Goal: Information Seeking & Learning: Learn about a topic

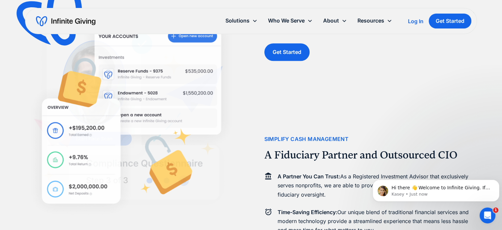
scroll to position [573, 0]
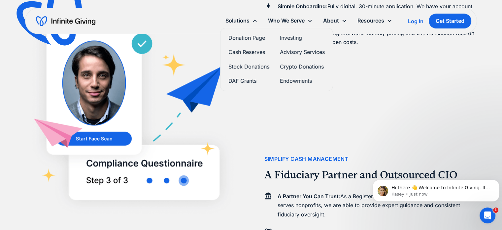
click at [293, 67] on link "Crypto Donations" at bounding box center [302, 66] width 45 height 9
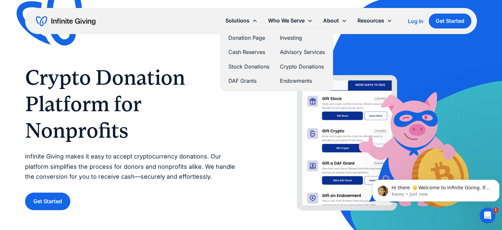
click at [247, 38] on link "Donation Page" at bounding box center [249, 37] width 41 height 9
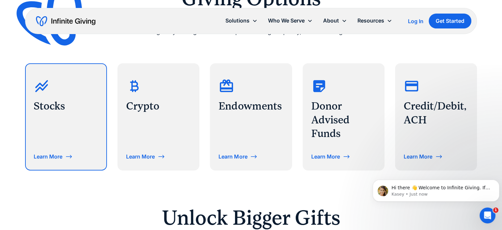
scroll to position [308, 0]
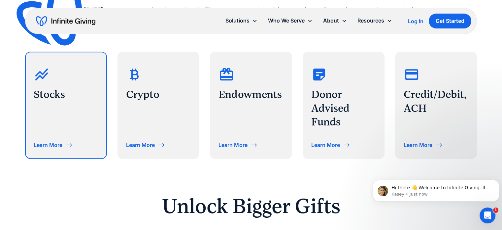
click at [55, 145] on div "Learn More" at bounding box center [48, 144] width 29 height 5
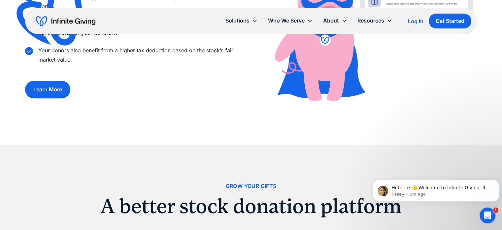
scroll to position [529, 0]
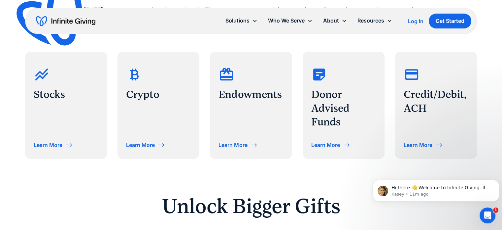
click at [417, 174] on body "Hi there 👋 Welcome to Infinite Giving. If you have any questions, just reply to…" at bounding box center [436, 188] width 127 height 41
